Goal: Task Accomplishment & Management: Use online tool/utility

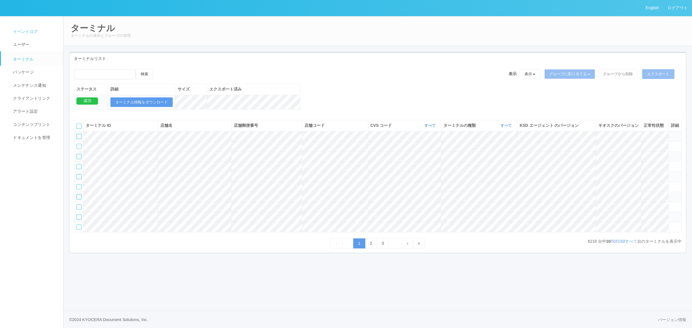
click at [42, 32] on link "イベントログ" at bounding box center [35, 31] width 68 height 13
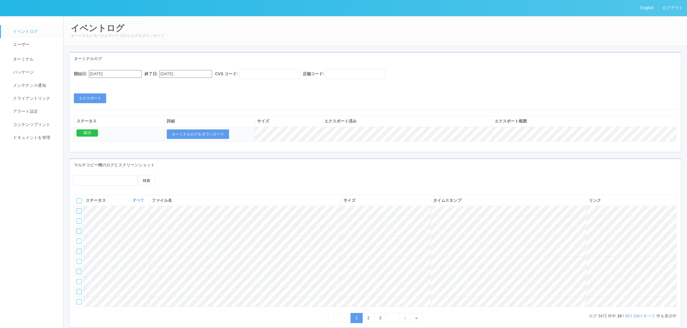
click at [133, 74] on input "08/08/2025" at bounding box center [115, 74] width 53 height 8
click at [102, 85] on div "August 2025" at bounding box center [96, 88] width 14 height 7
click at [98, 83] on button "button" at bounding box center [95, 82] width 5 height 2
click at [101, 179] on div "5" at bounding box center [95, 182] width 11 height 6
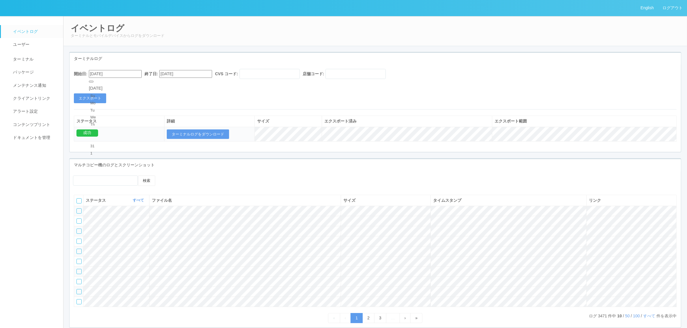
type input "09/05/2025"
click at [177, 77] on div "開始日: 09/05/2025 終了日: 09/08/2025 CVS コード: 店舗コード:" at bounding box center [375, 75] width 603 height 13
click at [188, 74] on input "09/08/2025" at bounding box center [185, 74] width 53 height 8
click at [175, 173] on div "5" at bounding box center [169, 176] width 11 height 6
type input "09/05/2025"
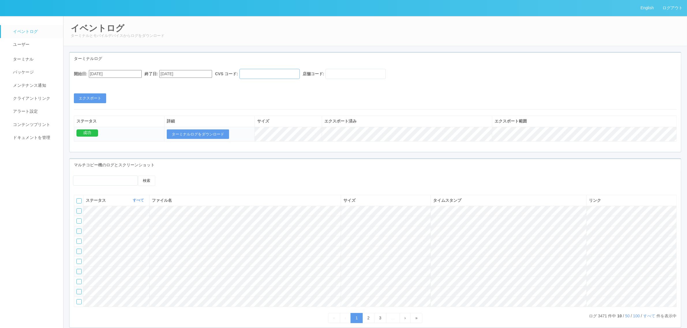
click at [269, 77] on input "text" at bounding box center [269, 74] width 60 height 10
paste input "300000"
type input "300000"
click at [96, 97] on button "エクスポート" at bounding box center [90, 98] width 32 height 10
click at [213, 132] on button "ターミナルログをダウンロード" at bounding box center [198, 135] width 62 height 10
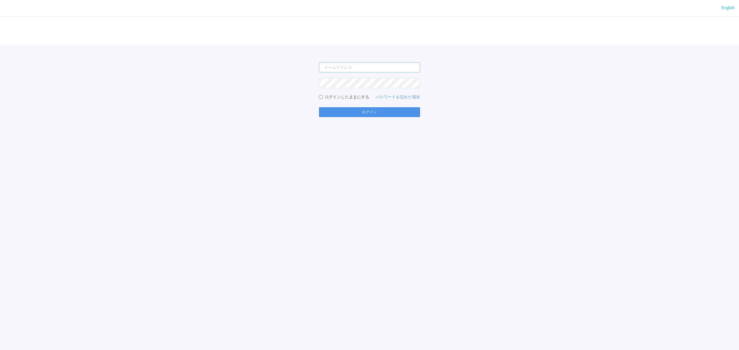
type input "atsushi.yoshida.z@dj.kyocera.com"
click at [385, 108] on button "ログイン" at bounding box center [369, 112] width 101 height 10
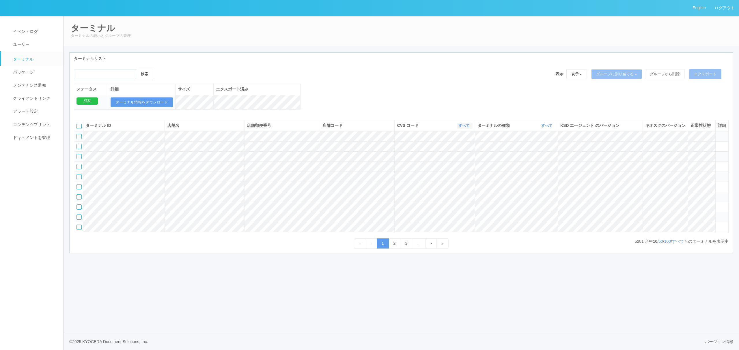
click at [465, 128] on link "すべて" at bounding box center [464, 125] width 13 height 4
click at [451, 174] on link "961762" at bounding box center [449, 170] width 46 height 8
click at [546, 129] on div "ターミナルの種類 すべて 表示 すべて キオスク マルチコピー機" at bounding box center [516, 126] width 78 height 6
click at [546, 128] on link "すべて" at bounding box center [547, 125] width 13 height 4
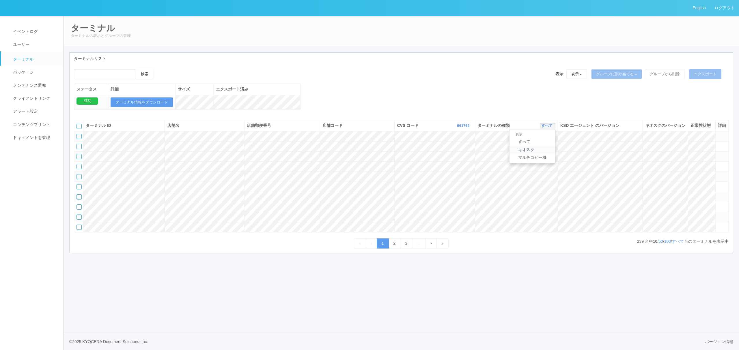
click at [536, 154] on link "キオスク" at bounding box center [532, 150] width 46 height 8
click at [404, 249] on link "3" at bounding box center [406, 244] width 12 height 10
click at [717, 154] on icon at bounding box center [717, 154] width 0 height 0
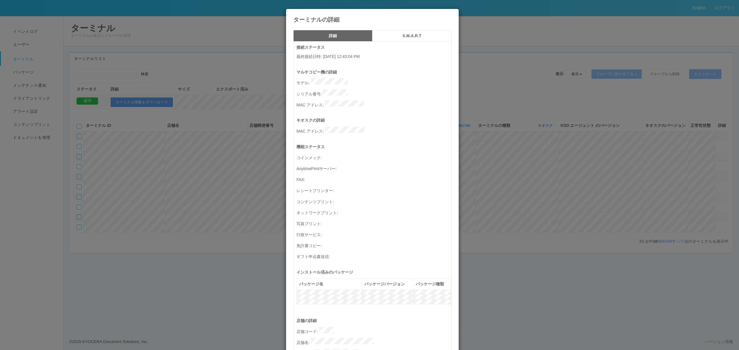
click at [499, 252] on div "ターミナルの詳細 詳細 S.M.A.R.T 接続ステータス 最終接続日時 : 09/08/2025 12:43:04 PM マルチコピー機の詳細 モデル : …" at bounding box center [369, 175] width 739 height 350
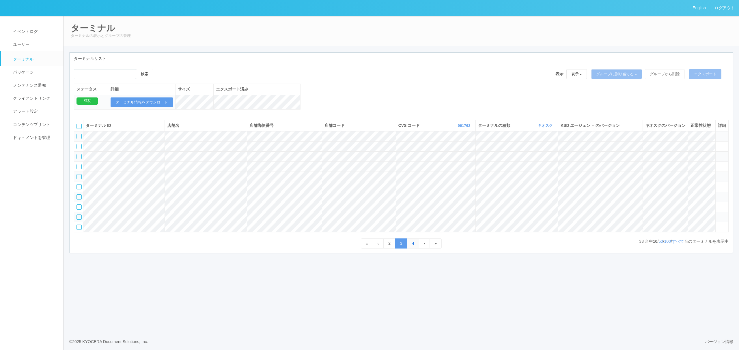
click at [416, 249] on link "4" at bounding box center [413, 244] width 12 height 10
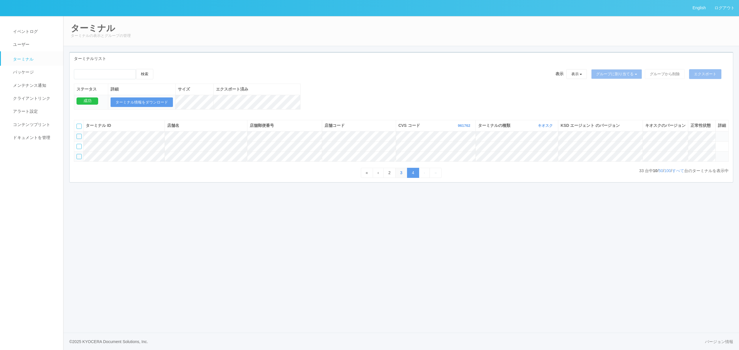
click at [399, 178] on link "3" at bounding box center [401, 173] width 12 height 10
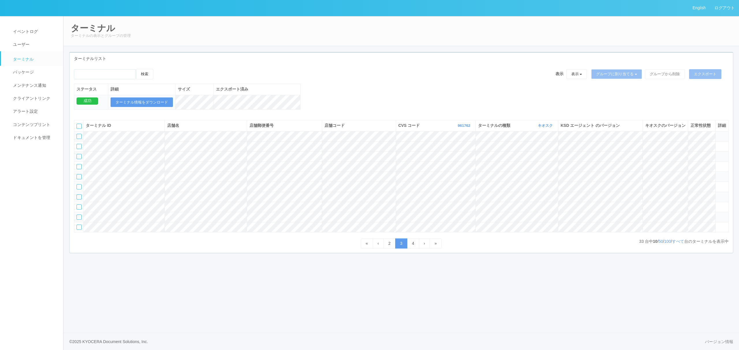
click at [717, 154] on icon at bounding box center [717, 154] width 0 height 0
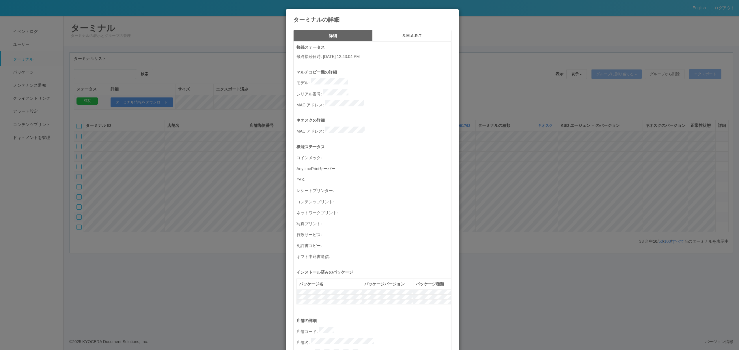
scroll to position [168, 0]
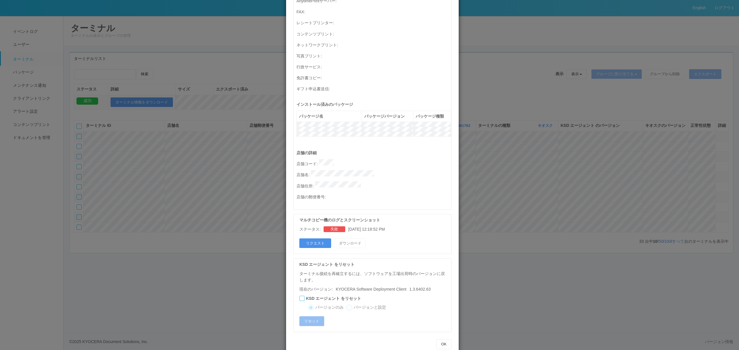
click at [315, 239] on button "リクエスト" at bounding box center [315, 244] width 32 height 10
click at [525, 241] on div "ターミナルの詳細 詳細 S.M.A.R.T 接続ステータス 最終接続日時 : 09/08/2025 12:43:04 PM マルチコピー機の詳細 モデル : …" at bounding box center [369, 175] width 739 height 350
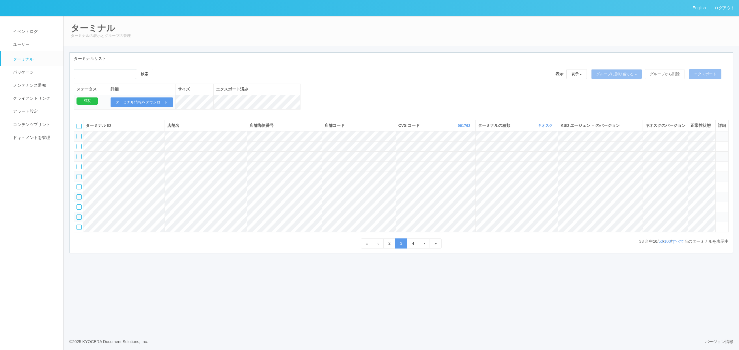
click at [717, 154] on icon at bounding box center [717, 154] width 0 height 0
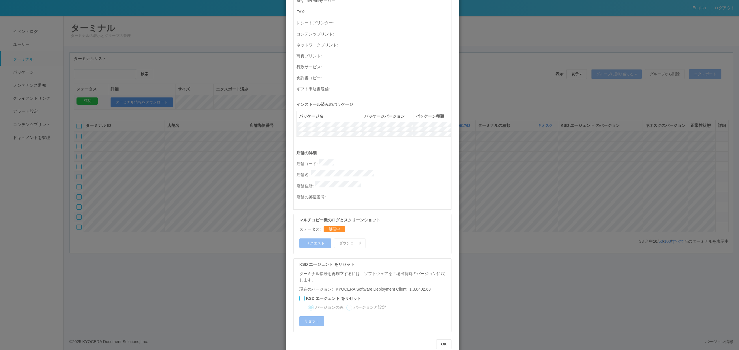
click at [518, 206] on div "ターミナルの詳細 詳細 S.M.A.R.T 接続ステータス 最終接続日時 : 09/08/2025 12:43:04 PM マルチコピー機の詳細 モデル : …" at bounding box center [369, 175] width 739 height 350
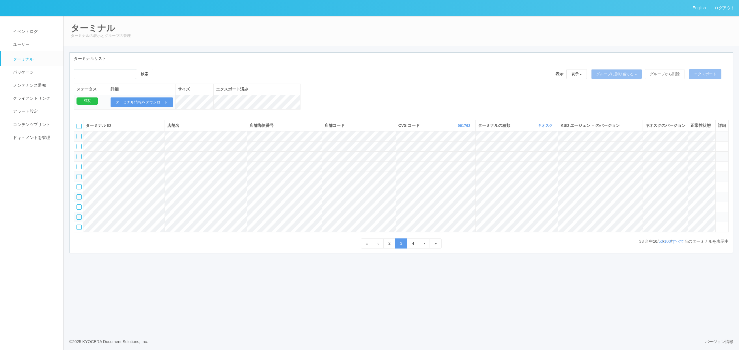
click at [717, 154] on icon at bounding box center [717, 154] width 0 height 0
click at [466, 128] on link "すべて" at bounding box center [464, 125] width 13 height 4
click at [442, 174] on link "961762" at bounding box center [449, 170] width 46 height 8
click at [396, 249] on link "2" at bounding box center [394, 244] width 12 height 10
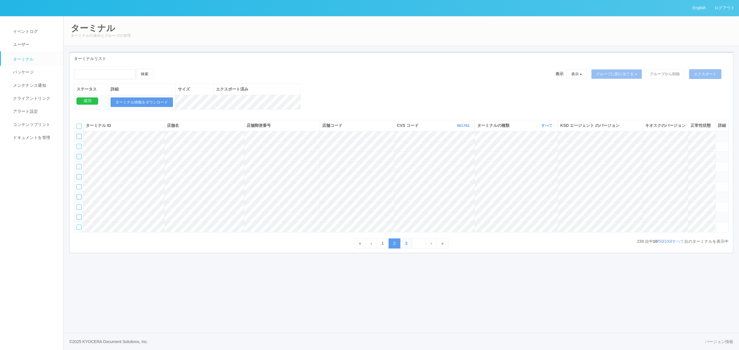
click at [408, 249] on link "3" at bounding box center [406, 244] width 12 height 10
click at [405, 249] on link "4" at bounding box center [406, 244] width 12 height 10
click at [548, 128] on link "すべて" at bounding box center [547, 125] width 13 height 4
click at [537, 154] on link "キオスク" at bounding box center [532, 150] width 46 height 8
click at [405, 249] on link "3" at bounding box center [406, 244] width 12 height 10
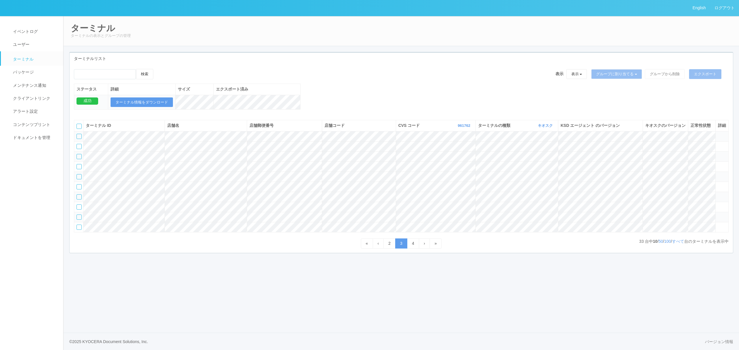
click at [717, 154] on icon at bounding box center [717, 154] width 0 height 0
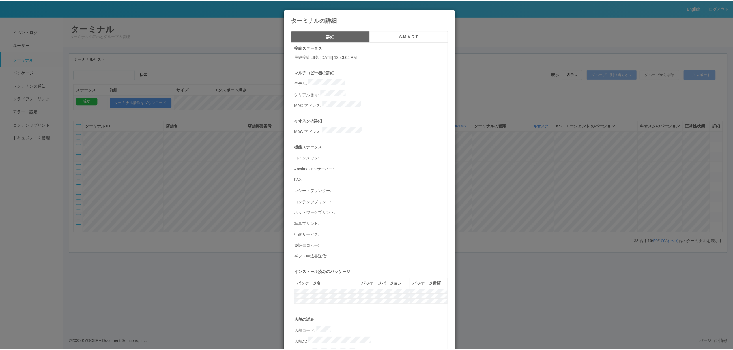
scroll to position [168, 0]
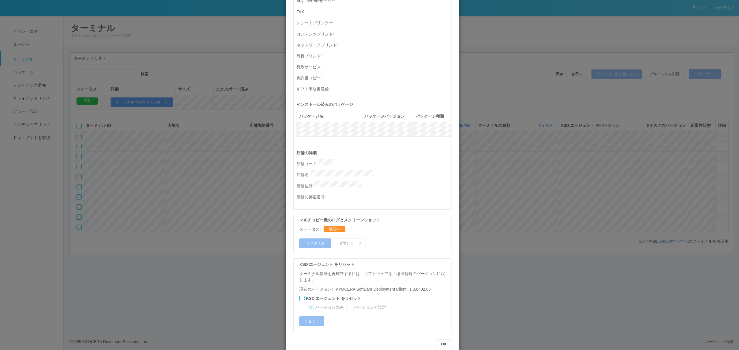
drag, startPoint x: 488, startPoint y: 209, endPoint x: 475, endPoint y: 203, distance: 15.0
click at [488, 208] on div "ターミナルの詳細 詳細 S.M.A.R.T 接続ステータス 最終接続日時 : 09/08/2025 12:43:04 PM マルチコピー機の詳細 モデル : …" at bounding box center [369, 175] width 739 height 350
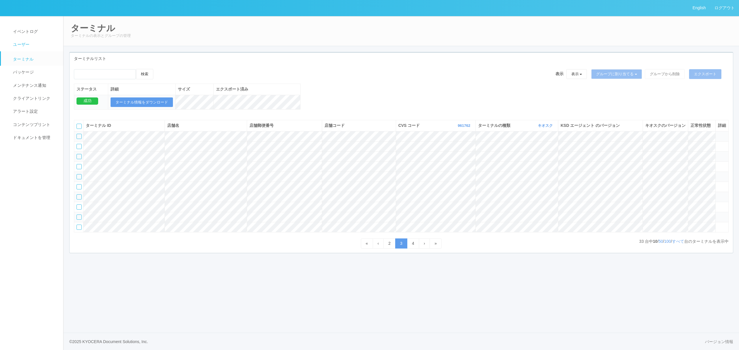
click at [38, 38] on link "ユーザー" at bounding box center [35, 44] width 68 height 13
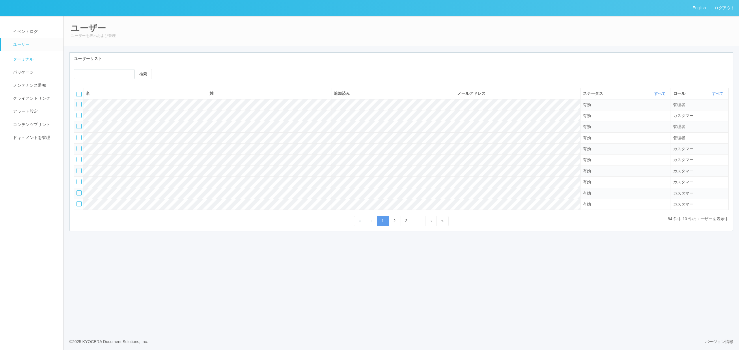
click at [35, 53] on link "ターミナル" at bounding box center [35, 58] width 68 height 14
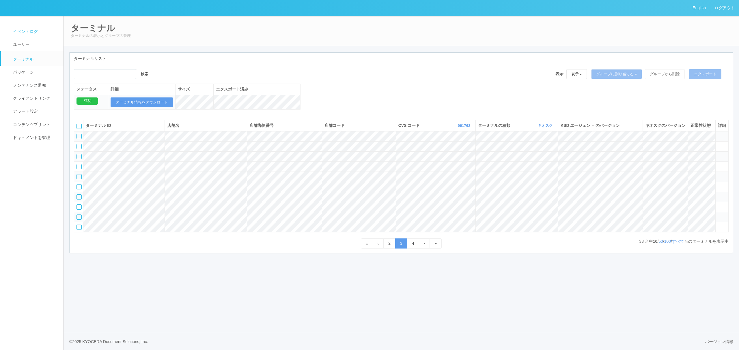
click at [31, 28] on link "イベントログ" at bounding box center [35, 31] width 68 height 13
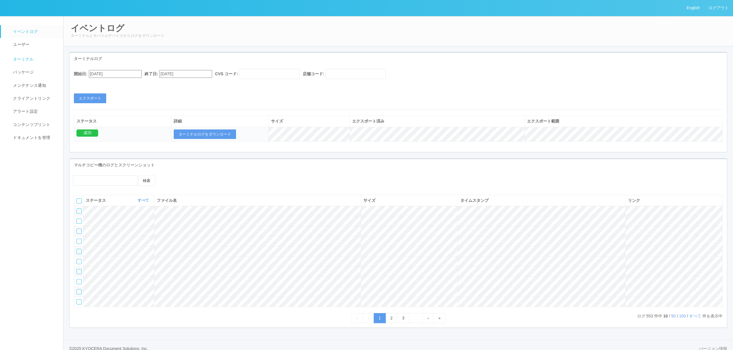
click at [33, 61] on span "ターミナル" at bounding box center [23, 59] width 22 height 5
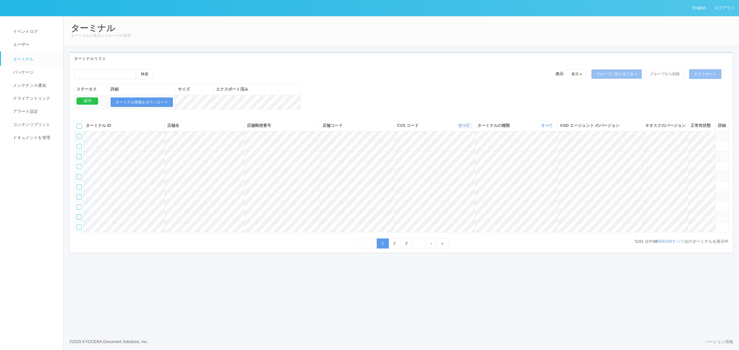
click at [459, 128] on link "すべて" at bounding box center [464, 125] width 13 height 4
click at [455, 174] on link "961762" at bounding box center [449, 170] width 46 height 8
click at [544, 128] on link "すべて" at bounding box center [547, 125] width 13 height 4
click at [540, 154] on link "キオスク" at bounding box center [532, 150] width 46 height 8
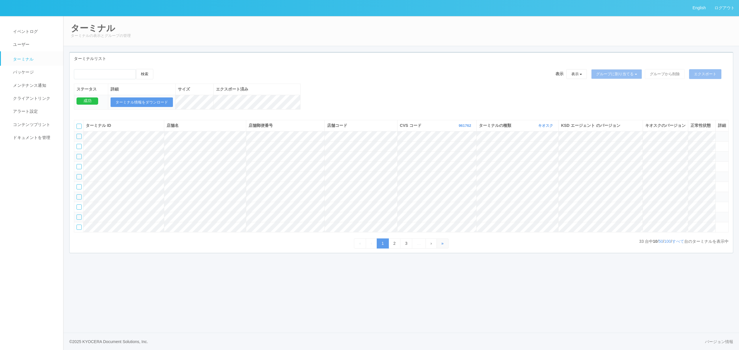
click at [442, 249] on link "»" at bounding box center [442, 244] width 12 height 10
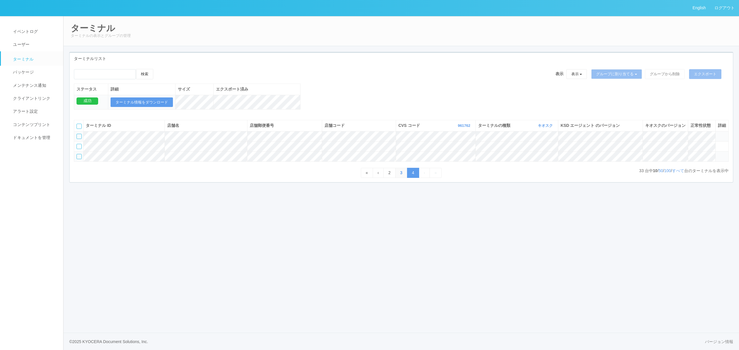
click at [404, 178] on link "3" at bounding box center [401, 173] width 12 height 10
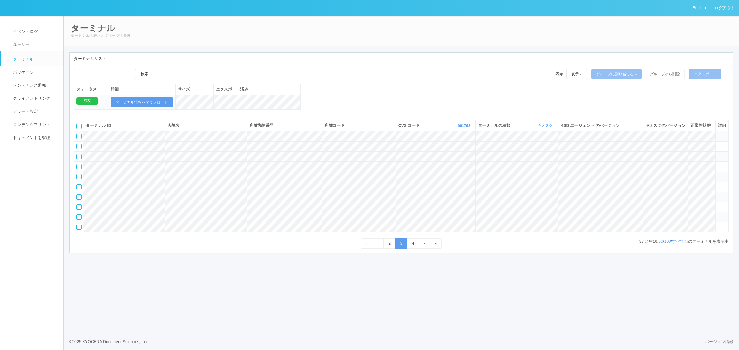
click at [717, 154] on icon at bounding box center [717, 154] width 0 height 0
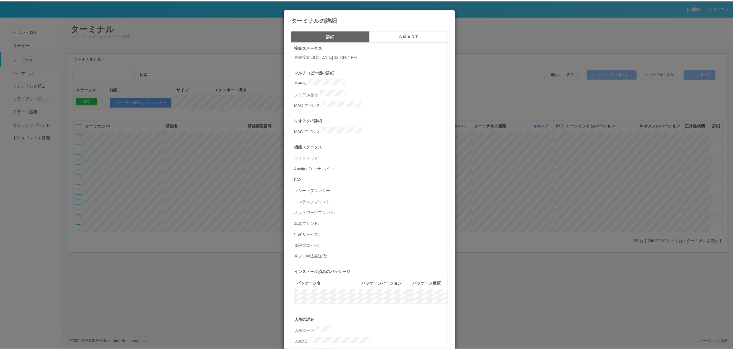
scroll to position [168, 0]
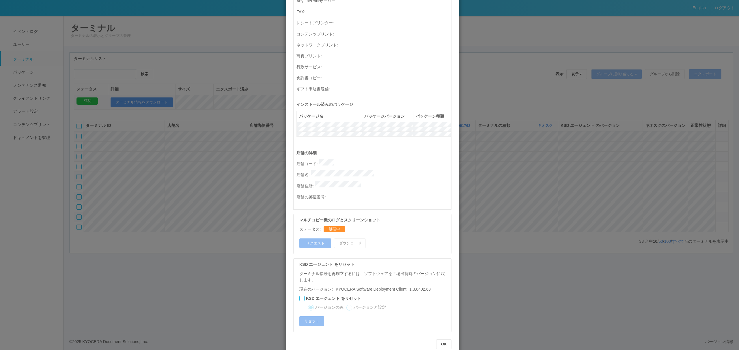
click at [529, 211] on div "ターミナルの詳細 詳細 S.M.A.R.T 接続ステータス 最終接続日時 : 09/08/2025 12:43:04 PM マルチコピー機の詳細 モデル : …" at bounding box center [369, 175] width 739 height 350
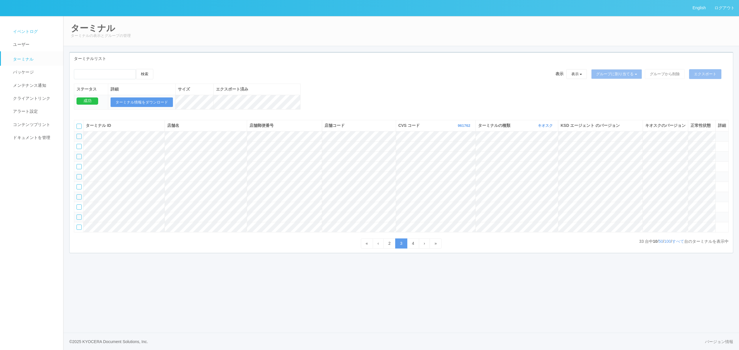
click at [22, 31] on span "イベントログ" at bounding box center [25, 31] width 26 height 5
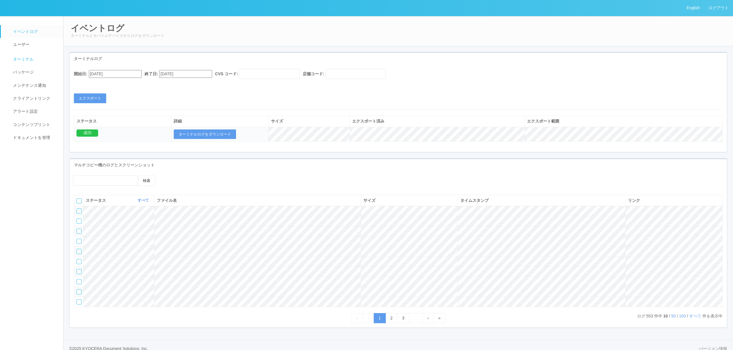
click at [18, 57] on span "ターミナル" at bounding box center [23, 59] width 22 height 5
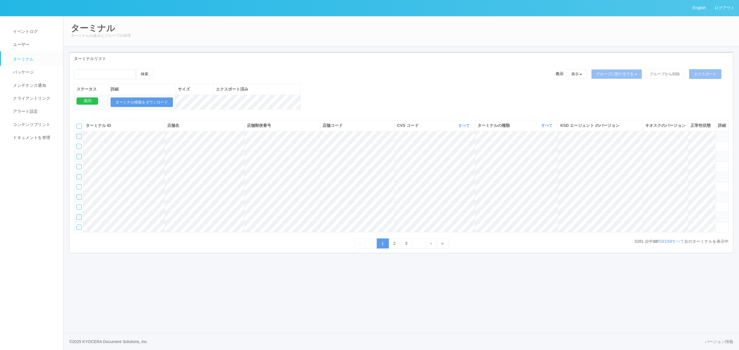
click at [458, 128] on th "CVS コード すべて 表示 すべて 115110 1537298497898 1537298497900 1537298497901 15372984979…" at bounding box center [434, 125] width 80 height 11
click at [462, 128] on link "すべて" at bounding box center [464, 125] width 13 height 4
click at [453, 174] on link "961762" at bounding box center [449, 170] width 46 height 8
click at [443, 246] on span "»" at bounding box center [442, 243] width 2 height 5
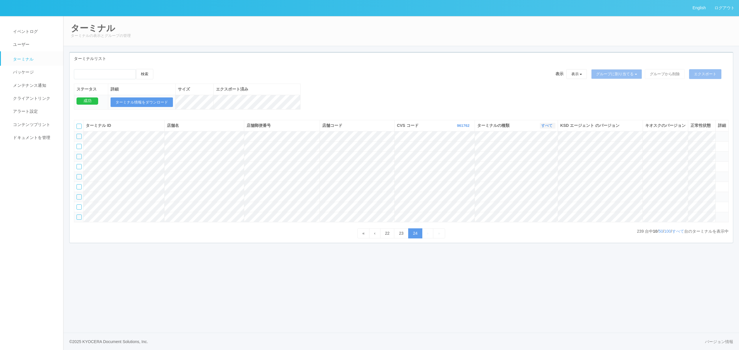
click at [546, 128] on link "すべて" at bounding box center [547, 125] width 13 height 4
click at [538, 154] on link "キオスク" at bounding box center [532, 150] width 46 height 8
click at [406, 249] on link "3" at bounding box center [406, 244] width 12 height 10
click at [717, 154] on icon at bounding box center [717, 154] width 0 height 0
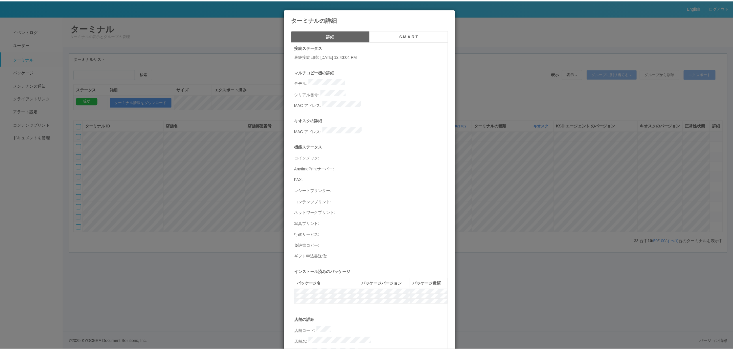
scroll to position [168, 0]
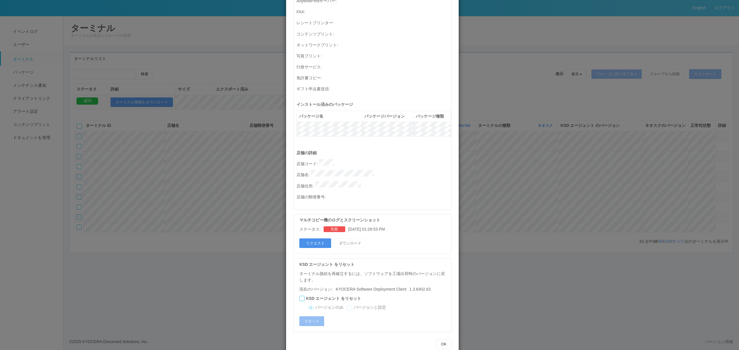
click at [310, 239] on button "リクエスト" at bounding box center [315, 244] width 32 height 10
click at [507, 171] on div "ターミナルの詳細 詳細 S.M.A.R.T 接続ステータス 最終接続日時 : [DATE] 12:43:04 PM マルチコピー機の詳細 モデル : シリアル…" at bounding box center [369, 175] width 739 height 350
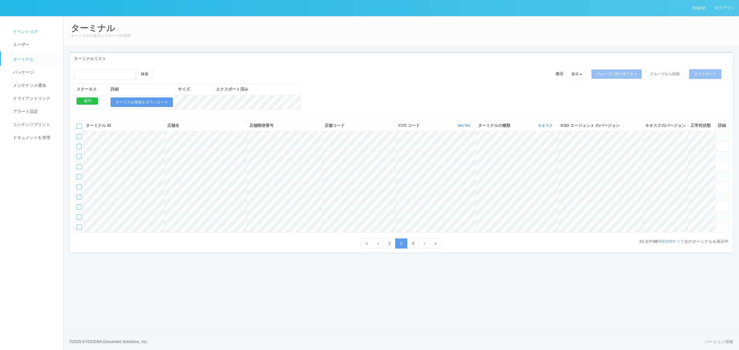
click at [42, 27] on link "イベントログ" at bounding box center [35, 31] width 68 height 13
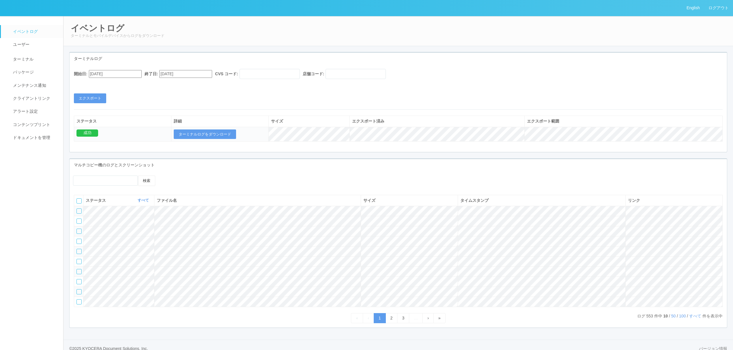
click at [133, 77] on div "開始日: [DATE] 終了日: [DATE] CVS コード: 店舗コード:" at bounding box center [398, 75] width 649 height 13
click at [134, 75] on input "[DATE]" at bounding box center [115, 74] width 53 height 8
click at [102, 86] on div "[DATE]" at bounding box center [96, 88] width 14 height 7
click at [98, 83] on button "button" at bounding box center [95, 82] width 5 height 2
click at [101, 165] on div "3" at bounding box center [95, 168] width 11 height 6
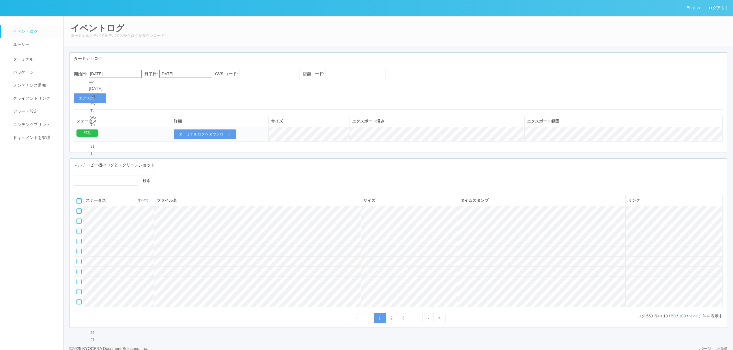
type input "[DATE]"
click at [197, 71] on input "[DATE]" at bounding box center [185, 74] width 53 height 8
click at [176, 174] on div "5" at bounding box center [170, 177] width 11 height 6
type input "09/05/2025"
click at [139, 74] on input "09/03/2025" at bounding box center [115, 74] width 53 height 8
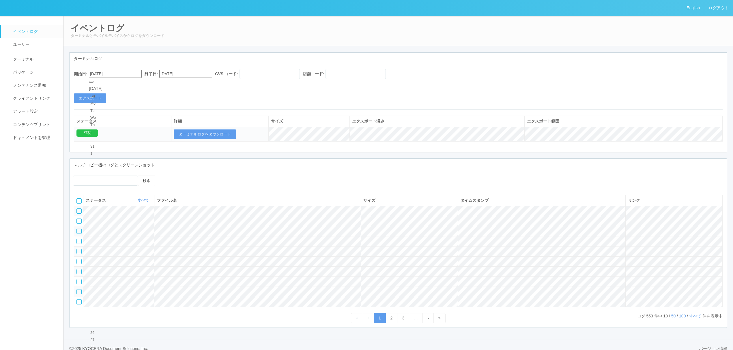
click at [101, 179] on div "5" at bounding box center [95, 182] width 11 height 6
type input "09/05/2025"
click at [279, 74] on input "text" at bounding box center [269, 74] width 60 height 10
click at [281, 74] on input "text" at bounding box center [269, 74] width 60 height 10
type input "300000"
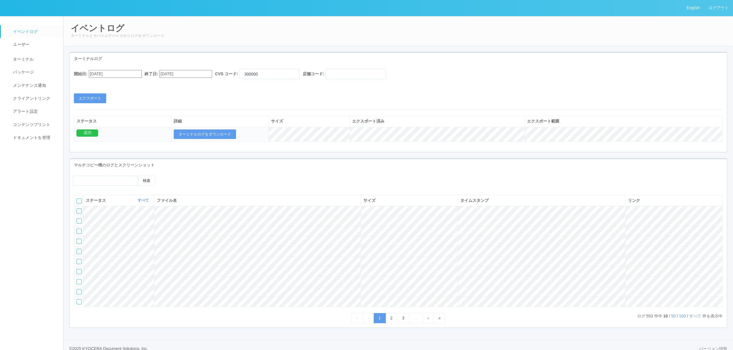
click at [236, 101] on div "開始日: 09/05/2025 終了日: 09/05/2025 CVS コード: 300000 店舗コード: エクスポート" at bounding box center [398, 86] width 657 height 34
click at [97, 98] on button "エクスポート" at bounding box center [90, 98] width 32 height 10
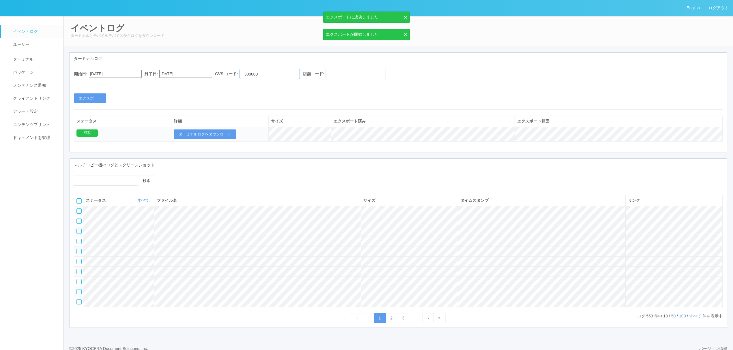
drag, startPoint x: 292, startPoint y: 72, endPoint x: 158, endPoint y: 67, distance: 133.7
click at [162, 66] on div "開始日: 09/05/2025 終了日: 09/05/2025 CVS コード: 300000 店舗コード: エクスポート ステータス 詳細 サイズ エクスポ…" at bounding box center [398, 108] width 657 height 87
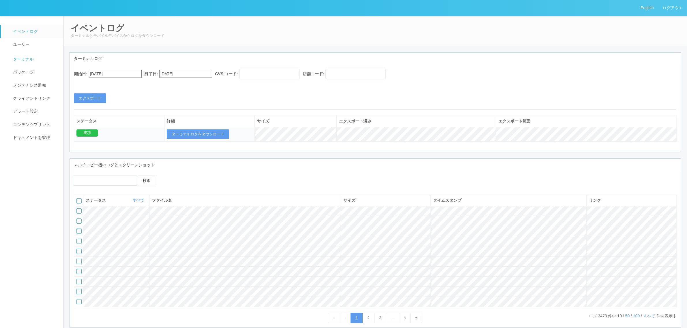
click at [28, 62] on link "ターミナル" at bounding box center [35, 58] width 68 height 14
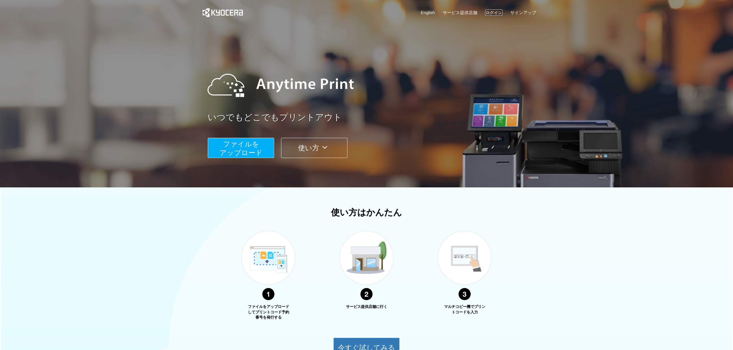
click at [491, 12] on link "ログイン" at bounding box center [493, 13] width 17 height 6
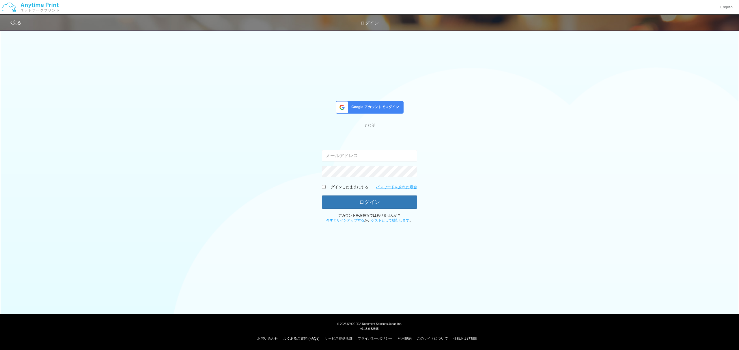
type input "[EMAIL_ADDRESS][DOMAIN_NAME]"
click at [360, 206] on button "ログイン" at bounding box center [369, 202] width 95 height 13
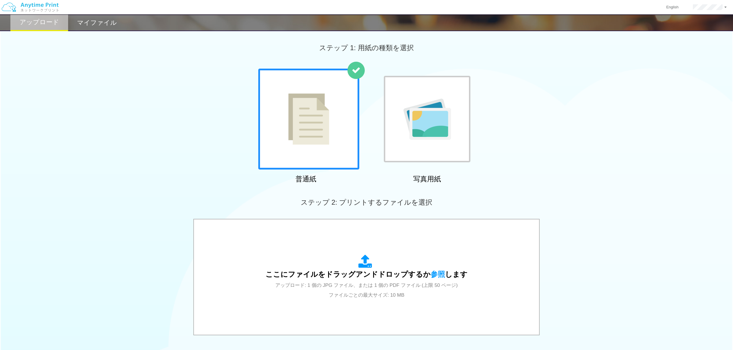
click at [166, 97] on div "普通紙 写真用紙" at bounding box center [366, 127] width 733 height 117
click at [16, 2] on img at bounding box center [29, 7] width 61 height 20
click at [38, 8] on img at bounding box center [29, 7] width 61 height 20
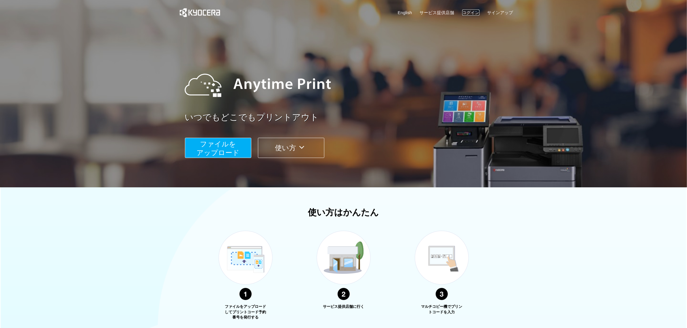
click at [475, 12] on link "ログイン" at bounding box center [470, 13] width 17 height 6
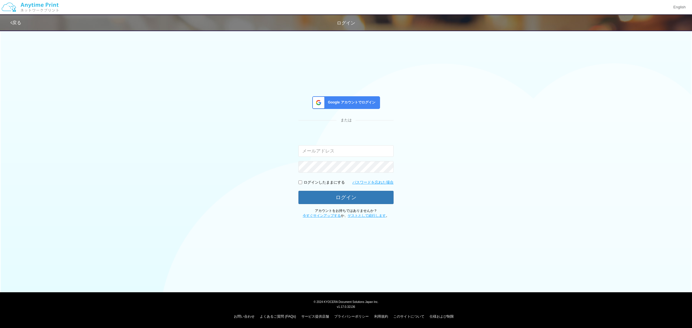
type input "[EMAIL_ADDRESS][DOMAIN_NAME]"
click at [341, 201] on button "ログイン" at bounding box center [346, 197] width 95 height 13
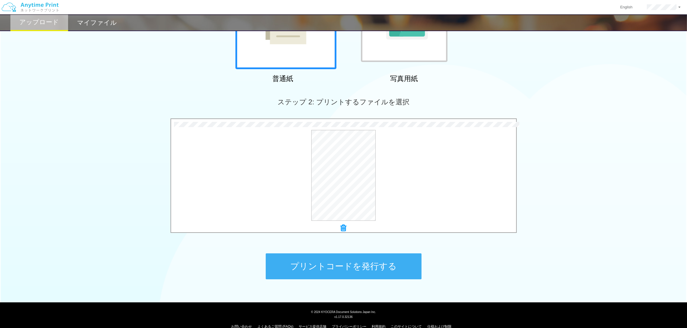
scroll to position [110, 0]
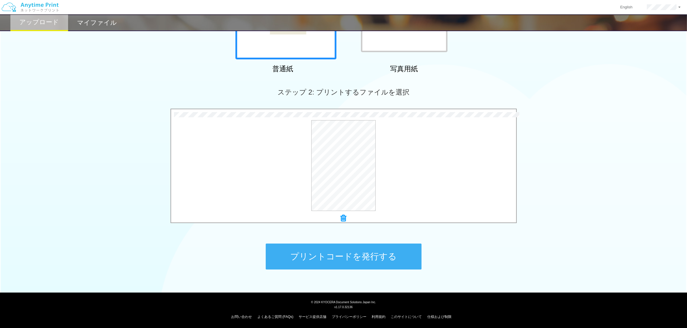
click at [375, 260] on button "プリントコードを発行する" at bounding box center [344, 257] width 156 height 26
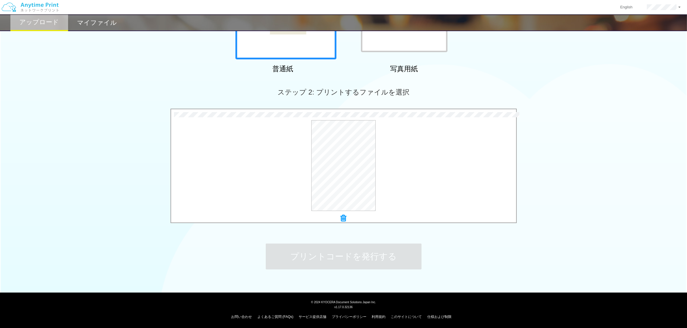
scroll to position [0, 0]
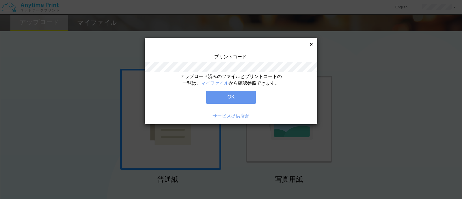
click at [235, 95] on button "OK" at bounding box center [231, 97] width 50 height 13
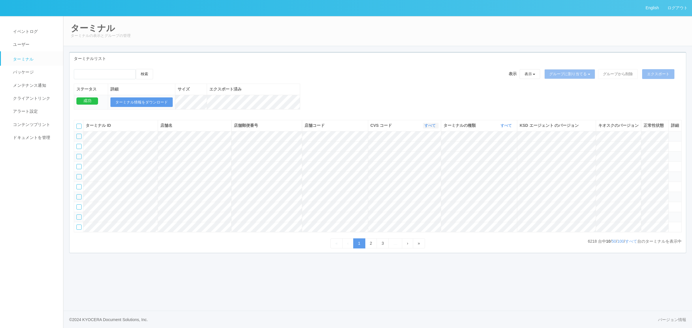
click at [430, 128] on link "すべて" at bounding box center [431, 125] width 13 height 4
click at [432, 128] on link "すべて" at bounding box center [431, 125] width 13 height 4
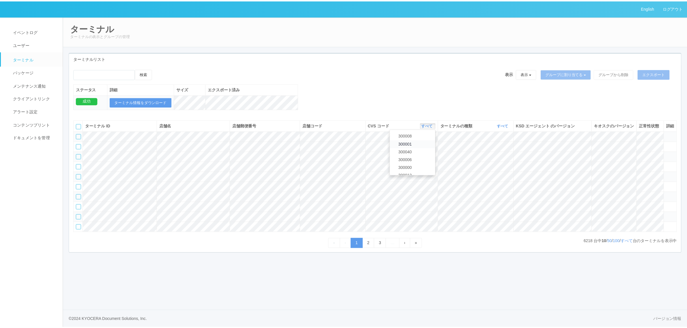
scroll to position [204, 0]
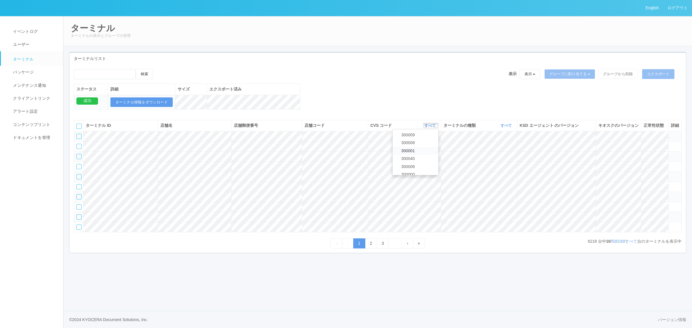
click at [426, 155] on link "300001" at bounding box center [416, 151] width 46 height 8
click at [636, 245] on p "217 台中 10 / 50 / 100 / すべて 台のターミナルを表示中" at bounding box center [636, 242] width 91 height 6
click at [630, 244] on link "すべて" at bounding box center [631, 241] width 12 height 5
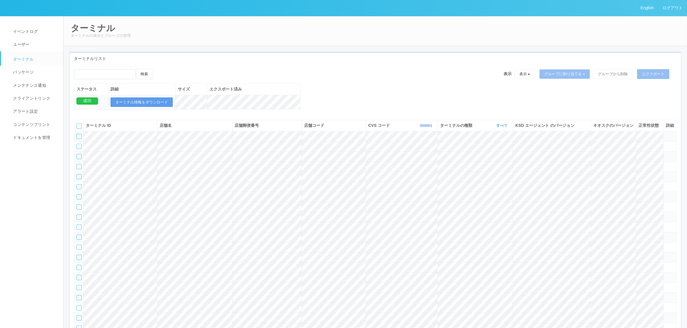
click at [367, 172] on tr at bounding box center [375, 167] width 602 height 10
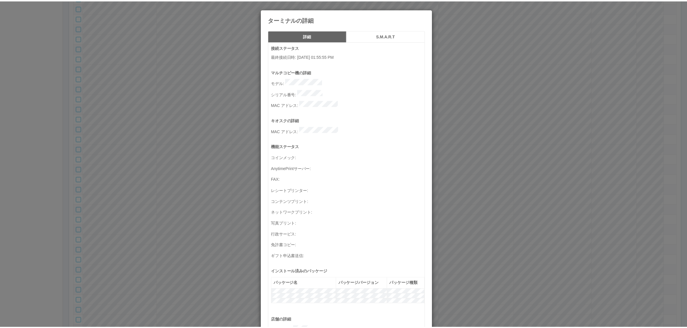
scroll to position [189, 0]
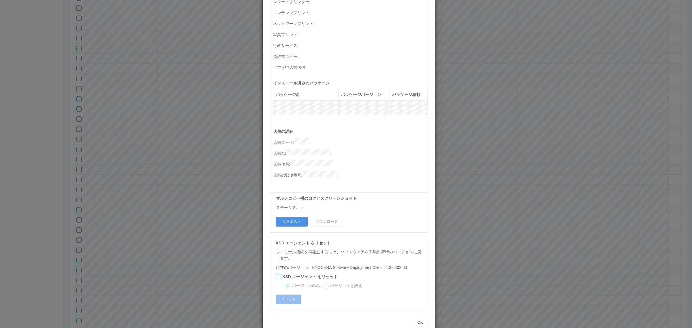
click at [295, 217] on button "リクエスト" at bounding box center [292, 222] width 32 height 10
click at [500, 201] on div "ターミナルの詳細 詳細 S.M.A.R.T 接続ステータス 最終接続日時 : 09/08/2025 01:55:55 PM マルチコピー機の詳細 モデル : …" at bounding box center [346, 164] width 692 height 328
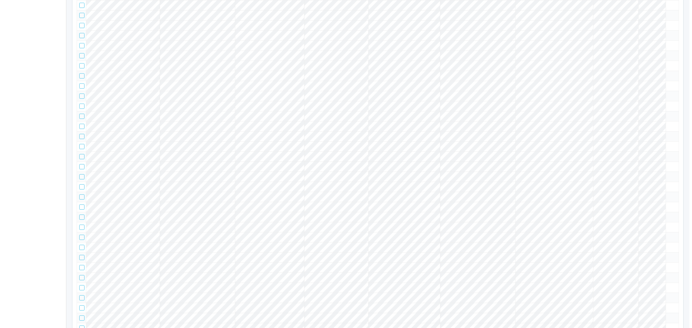
scroll to position [1731, 0]
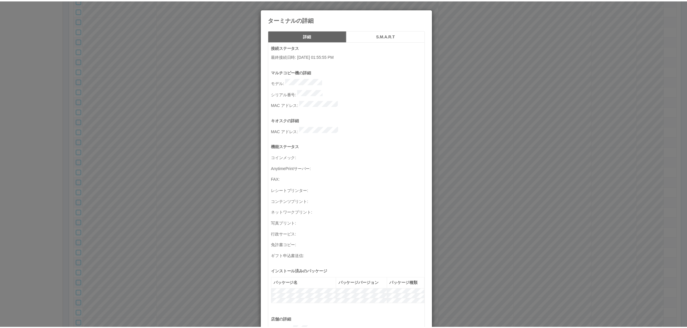
scroll to position [189, 0]
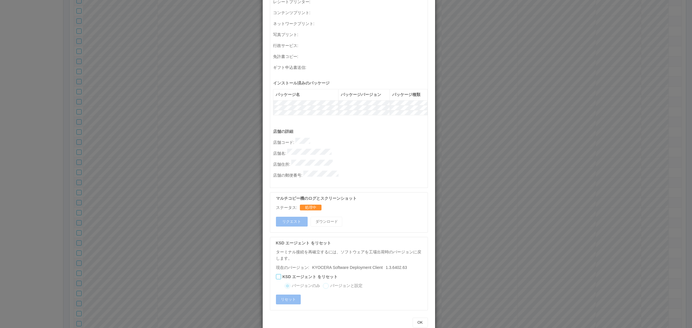
click at [479, 246] on div "ターミナルの詳細 詳細 S.M.A.R.T 接続ステータス 最終接続日時 : 09/08/2025 01:55:55 PM マルチコピー機の詳細 モデル : …" at bounding box center [346, 164] width 692 height 328
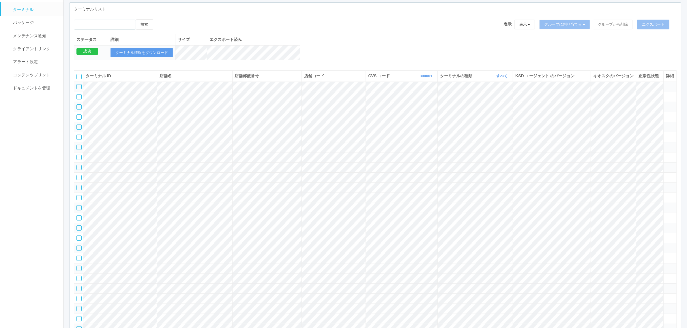
scroll to position [0, 0]
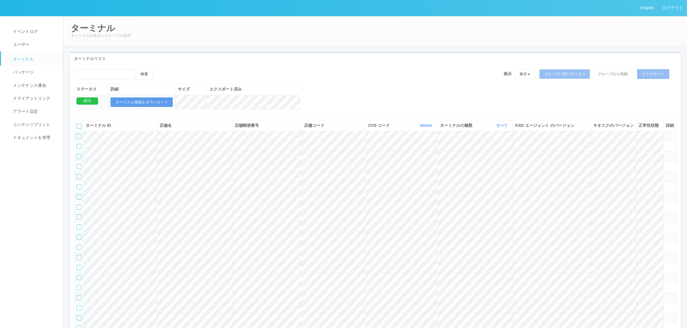
click at [33, 25] on ul "イベントログ ユーザー ターミナル パッケージ メンテナンス通知 クライアントリンク アラート設定 コンテンツプリント ドキュメントを管理" at bounding box center [34, 80] width 68 height 129
click at [34, 27] on link "イベントログ" at bounding box center [35, 31] width 68 height 13
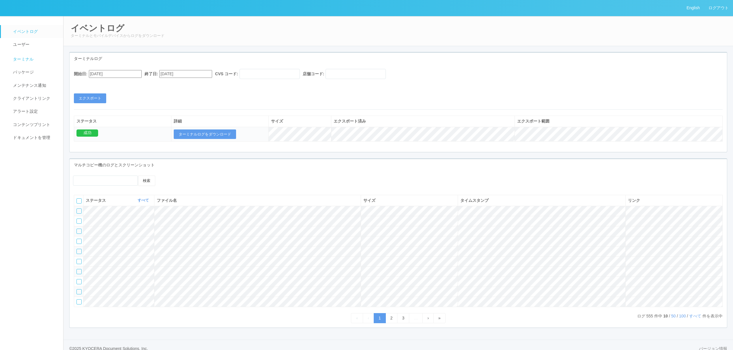
click at [41, 59] on link "ターミナル" at bounding box center [35, 58] width 68 height 14
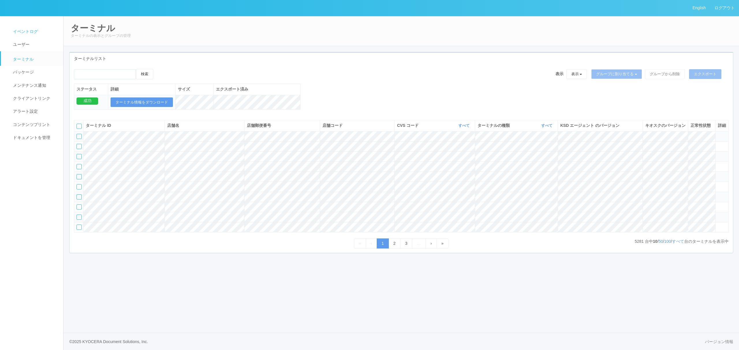
click at [27, 25] on link "イベントログ" at bounding box center [35, 31] width 68 height 13
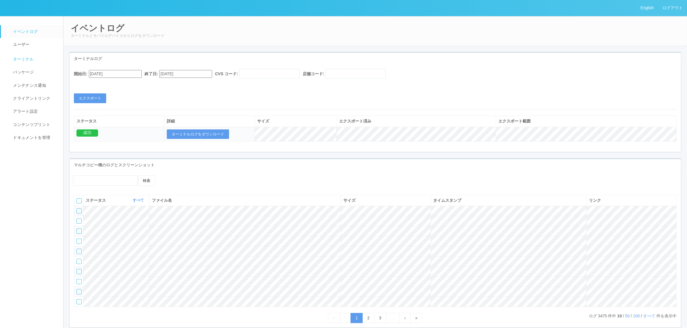
click at [36, 57] on link "ターミナル" at bounding box center [35, 58] width 68 height 14
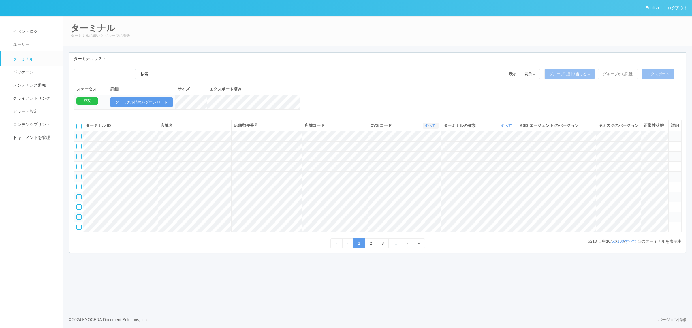
click at [436, 128] on icon "button" at bounding box center [436, 125] width 1 height 4
click at [442, 162] on tr at bounding box center [378, 156] width 608 height 10
click at [436, 128] on icon "button" at bounding box center [436, 125] width 1 height 4
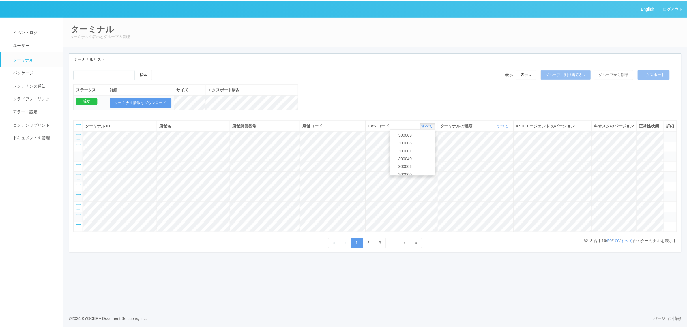
scroll to position [201, 0]
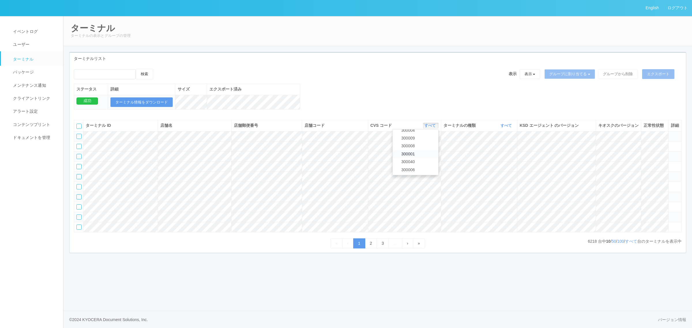
click at [427, 158] on link "300001" at bounding box center [416, 154] width 46 height 8
click at [505, 128] on link "すべて" at bounding box center [507, 125] width 13 height 4
click at [486, 152] on span "キオスク" at bounding box center [484, 149] width 19 height 5
click at [633, 244] on link "すべて" at bounding box center [631, 241] width 12 height 5
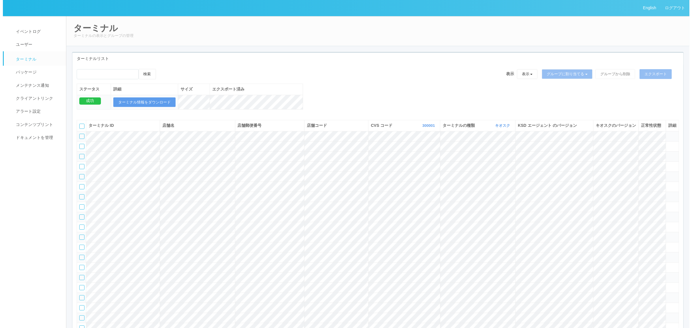
scroll to position [831, 0]
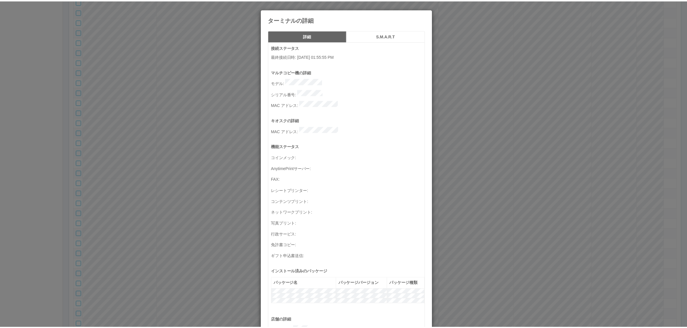
scroll to position [189, 0]
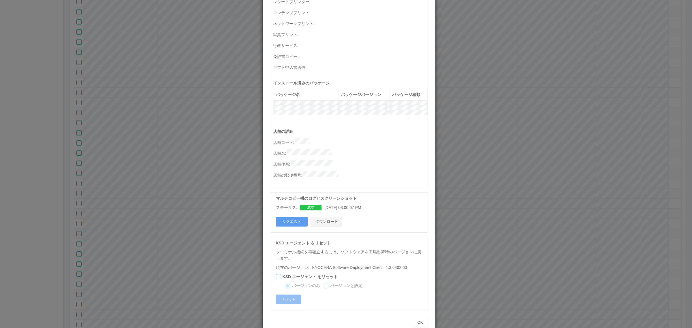
click at [332, 217] on button "ダウンロード" at bounding box center [327, 222] width 32 height 10
click at [173, 165] on div "ターミナルの詳細 詳細 S.M.A.R.T 接続ステータス 最終接続日時 : [DATE] 01:55:55 PM マルチコピー機の詳細 モデル : シリアル…" at bounding box center [346, 164] width 692 height 328
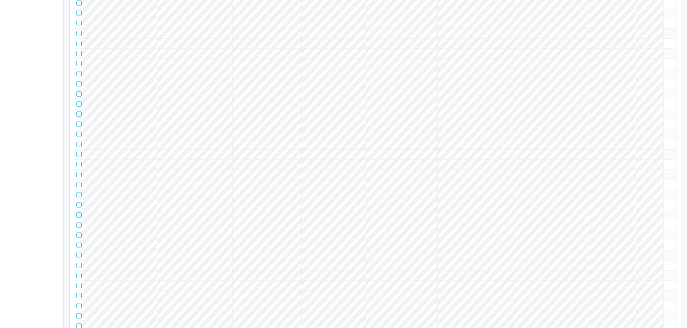
scroll to position [0, 0]
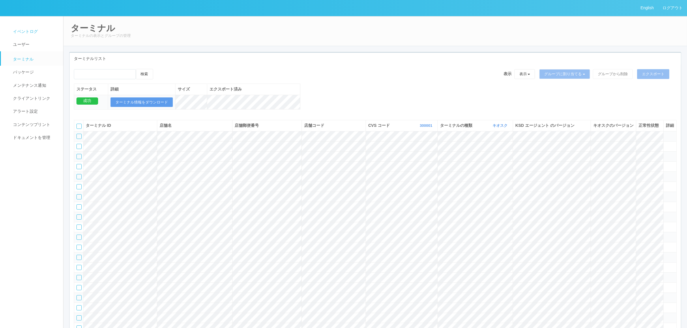
click at [32, 32] on span "イベントログ" at bounding box center [25, 31] width 26 height 5
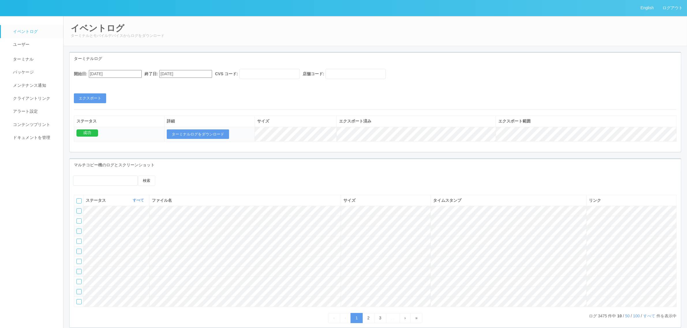
click at [121, 75] on input "[DATE]" at bounding box center [115, 74] width 53 height 8
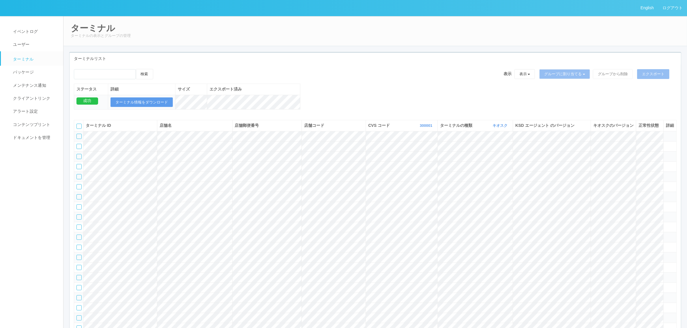
scroll to position [831, 0]
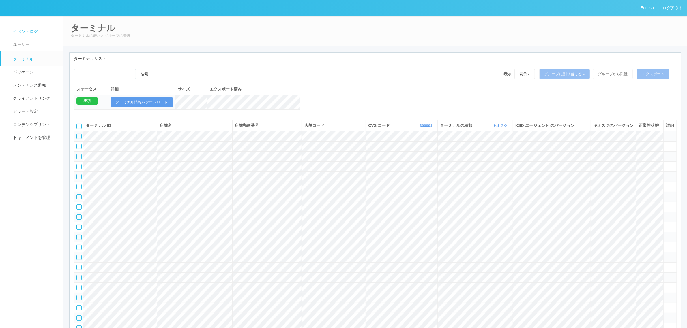
click at [28, 27] on link "イベントログ" at bounding box center [35, 31] width 68 height 13
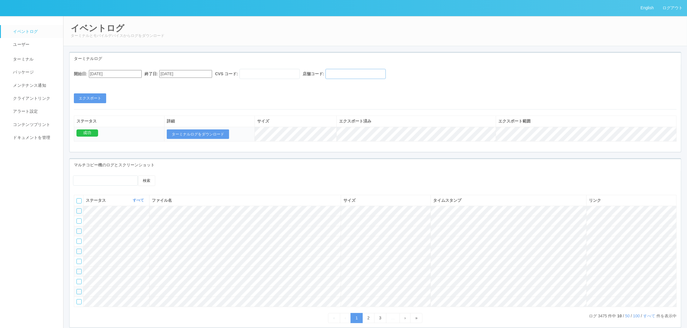
drag, startPoint x: 373, startPoint y: 73, endPoint x: 347, endPoint y: 74, distance: 26.0
click at [373, 74] on input "text" at bounding box center [355, 74] width 60 height 10
paste input "500288"
type input "500288"
click at [274, 70] on input "text" at bounding box center [269, 74] width 60 height 10
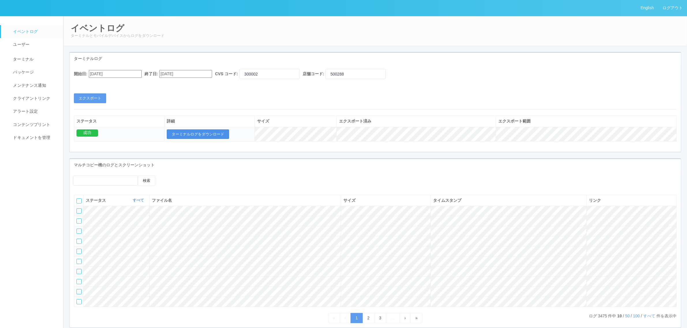
click at [217, 136] on button "ターミナルログをダウンロード" at bounding box center [198, 135] width 62 height 10
click at [280, 71] on input "300002" at bounding box center [269, 74] width 60 height 10
type input "300001"
drag, startPoint x: 254, startPoint y: 107, endPoint x: 271, endPoint y: 100, distance: 18.5
click at [258, 106] on div "開始日: [DATE] 終了日: [DATE] CVS コード: 300001 店舗コード: 500288 エクスポート ステータス 詳細 サイズ エクスポー…" at bounding box center [375, 108] width 611 height 87
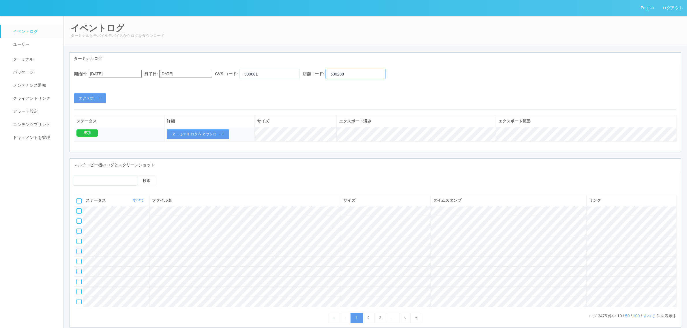
click at [355, 72] on input "500288" at bounding box center [355, 74] width 60 height 10
type input "500288"
drag, startPoint x: 116, startPoint y: 72, endPoint x: 121, endPoint y: 75, distance: 6.5
click at [117, 72] on input "[DATE]" at bounding box center [115, 74] width 53 height 8
click at [98, 83] on button "button" at bounding box center [95, 82] width 5 height 2
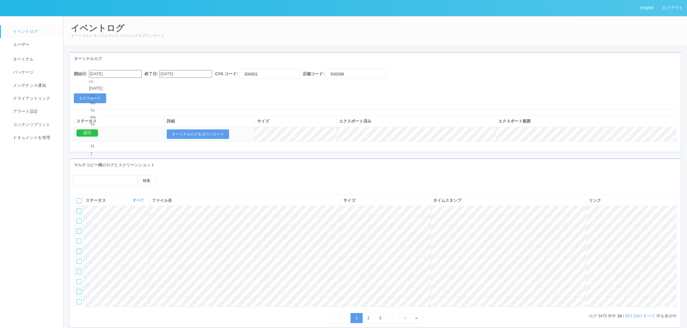
click at [101, 201] on div "8" at bounding box center [95, 204] width 11 height 6
type input "[DATE]"
click at [101, 96] on button "エクスポート" at bounding box center [90, 98] width 32 height 10
click at [201, 133] on button "ターミナルログをダウンロード" at bounding box center [198, 135] width 62 height 10
click at [301, 28] on h2 "イベントログ" at bounding box center [375, 28] width 609 height 10
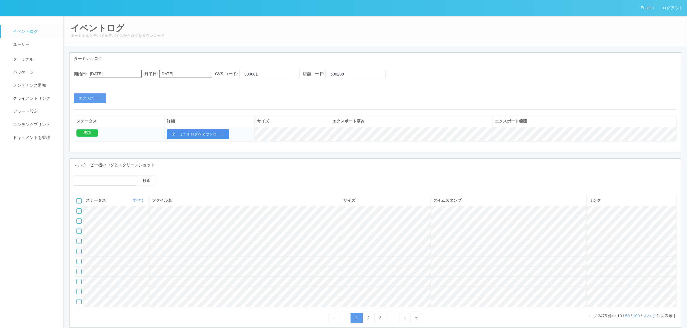
click at [208, 132] on button "ターミナルログをダウンロード" at bounding box center [198, 135] width 62 height 10
click at [37, 63] on link "ターミナル" at bounding box center [35, 58] width 68 height 14
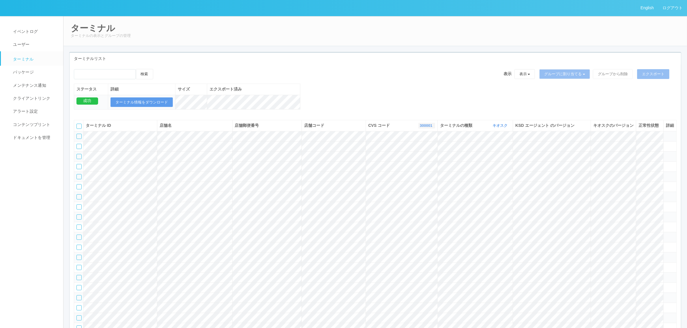
click at [420, 128] on link "300001" at bounding box center [427, 125] width 14 height 4
click at [419, 158] on link "115110" at bounding box center [412, 154] width 46 height 8
click at [286, 80] on div "検索 表示 表示 すべてのターミナル 未割り当てのターミナル グループを追加 グループ名を編集 アーカイブ済みのターミナル グループに割り当てる グループを追…" at bounding box center [375, 76] width 603 height 15
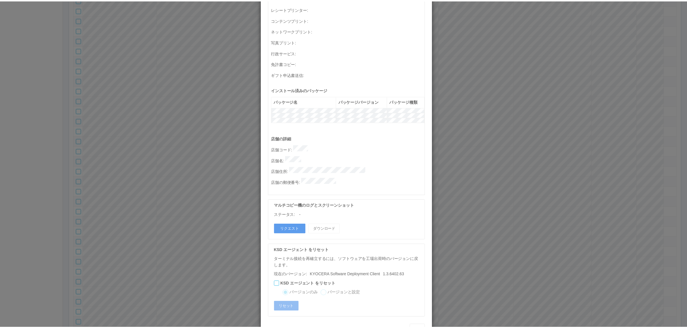
scroll to position [189, 0]
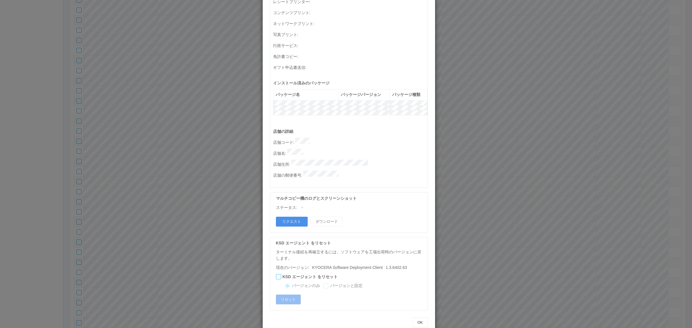
click at [286, 217] on button "リクエスト" at bounding box center [292, 222] width 32 height 10
click at [487, 155] on div "ターミナルの詳細 詳細 S.M.A.R.T 接続ステータス 最終接続日時 : [DATE] 12:55:02 PM マルチコピー機の詳細 モデル : シリアル…" at bounding box center [346, 164] width 692 height 328
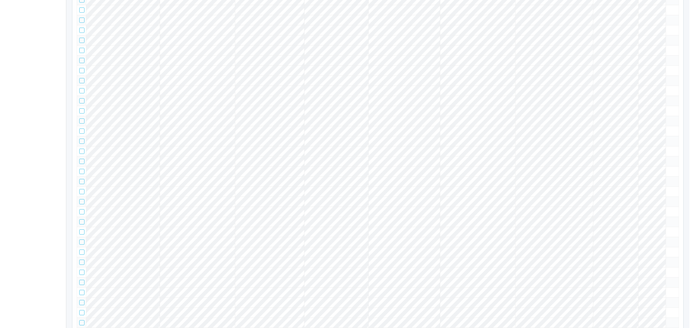
scroll to position [4730, 0]
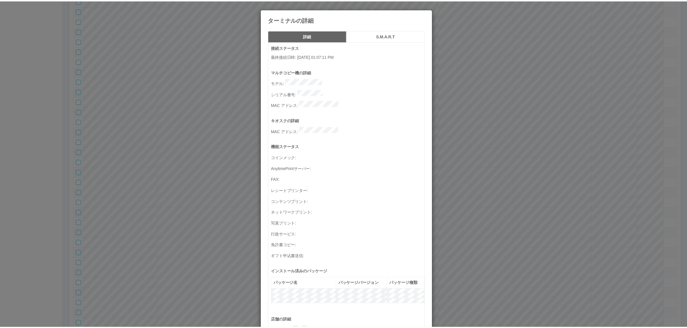
scroll to position [189, 0]
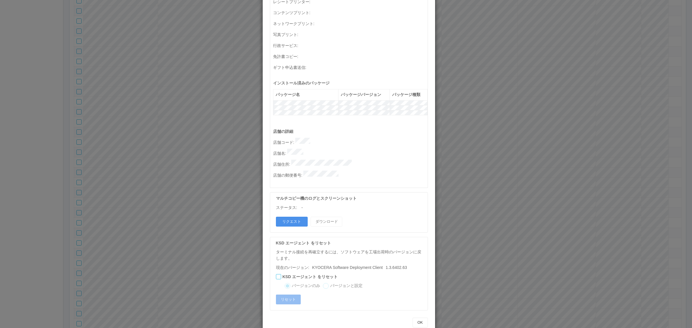
click at [288, 217] on button "リクエスト" at bounding box center [292, 222] width 32 height 10
click at [537, 198] on div "ターミナルの詳細 詳細 S.M.A.R.T 接続ステータス 最終接続日時 : [DATE] 01:07:11 PM マルチコピー機の詳細 モデル : シリアル…" at bounding box center [346, 164] width 692 height 328
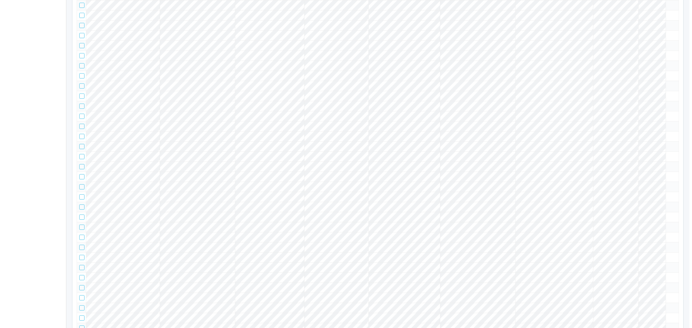
scroll to position [4730, 0]
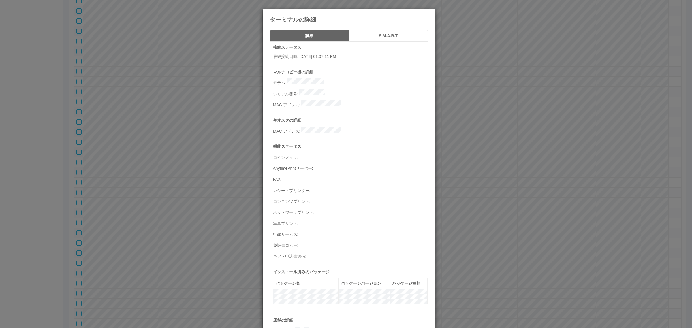
scroll to position [189, 0]
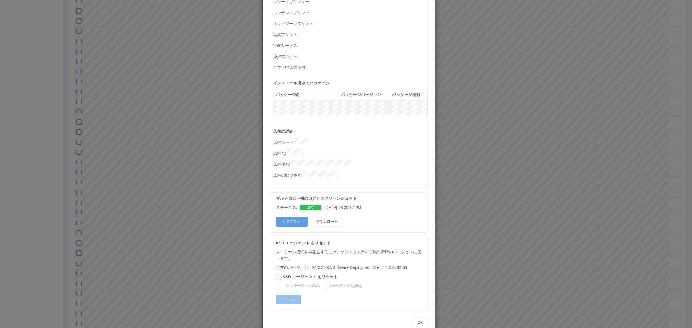
click at [486, 231] on div "ターミナルの詳細 詳細 S.M.A.R.T 接続ステータス 最終接続日時 : [DATE] 01:07:11 PM マルチコピー機の詳細 モデル : シリアル…" at bounding box center [346, 164] width 692 height 328
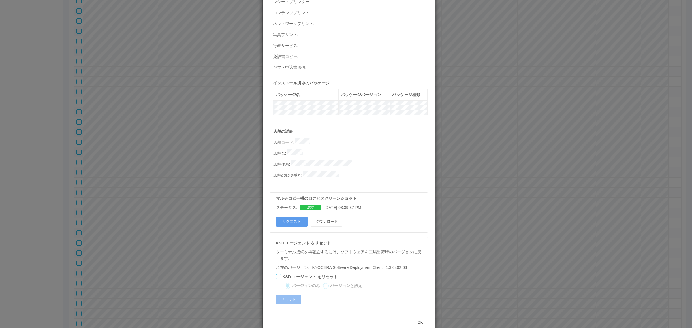
drag, startPoint x: 285, startPoint y: 143, endPoint x: 323, endPoint y: 140, distance: 38.2
click at [323, 140] on div "店舗の詳細 店舗コード : 店舗名 : 店舗住所 : 店舗の郵便番号 :" at bounding box center [350, 158] width 155 height 59
click at [470, 188] on div "ターミナルの詳細 詳細 S.M.A.R.T 接続ステータス 最終接続日時 : [DATE] 01:07:11 PM マルチコピー機の詳細 モデル : シリアル…" at bounding box center [346, 164] width 692 height 328
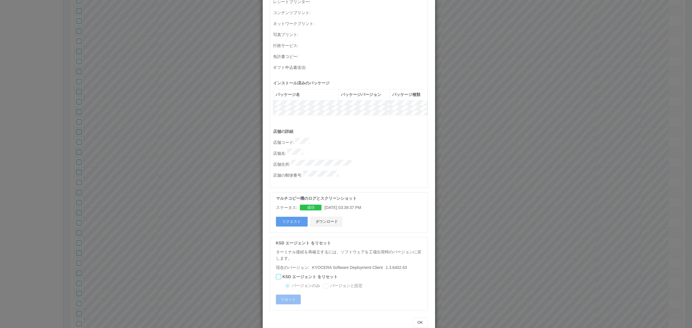
click at [325, 217] on button "ダウンロード" at bounding box center [327, 222] width 32 height 10
click at [315, 149] on p "店舗名 :" at bounding box center [350, 153] width 155 height 8
click at [239, 145] on div "ターミナルの詳細 詳細 S.M.A.R.T 接続ステータス 最終接続日時 : [DATE] 01:07:11 PM マルチコピー機の詳細 モデル : シリアル…" at bounding box center [346, 164] width 692 height 328
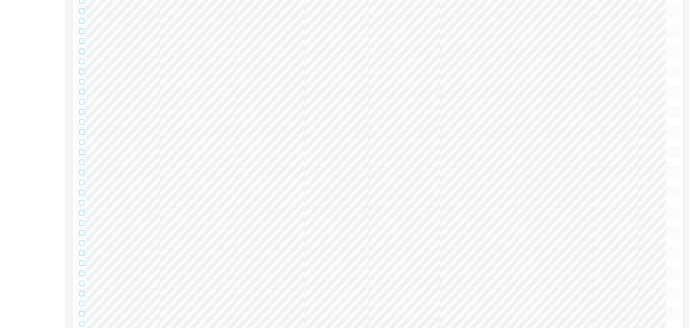
scroll to position [3065, 0]
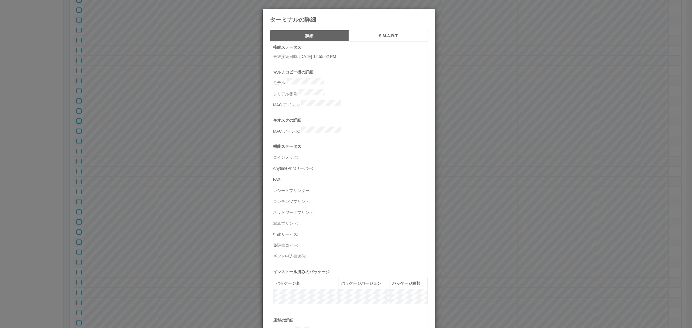
scroll to position [189, 0]
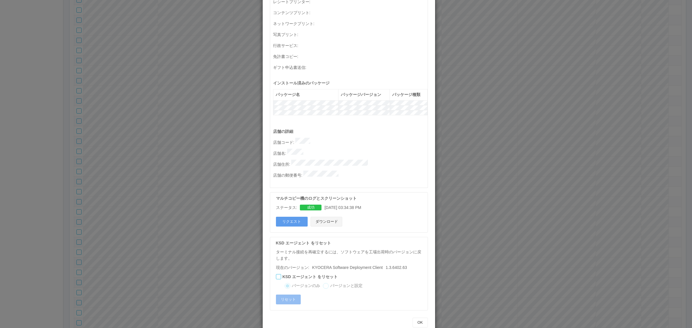
click at [325, 217] on button "ダウンロード" at bounding box center [327, 222] width 32 height 10
